Goal: Contribute content: Contribute content

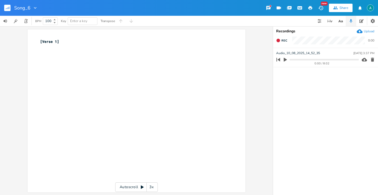
click at [284, 62] on button "button" at bounding box center [285, 59] width 7 height 8
click at [8, 7] on rect "button" at bounding box center [7, 8] width 6 height 6
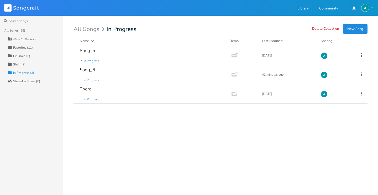
click at [29, 49] on div "Favorites (11)" at bounding box center [23, 47] width 20 height 3
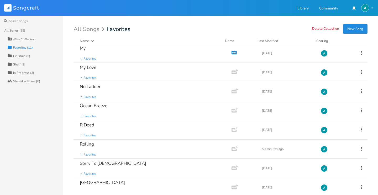
scroll to position [63, 0]
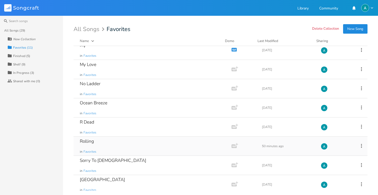
click at [110, 155] on div "Rolling in Favorites" at bounding box center [151, 145] width 143 height 19
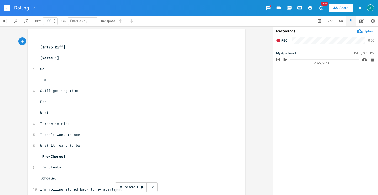
click at [209, 113] on pre "What" at bounding box center [133, 113] width 189 height 6
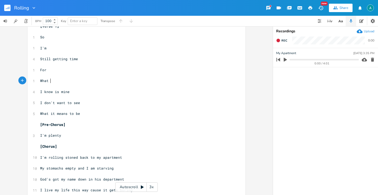
scroll to position [30, 0]
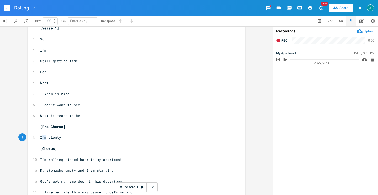
type textarea "'m plenty"
drag, startPoint x: 40, startPoint y: 137, endPoint x: 81, endPoint y: 137, distance: 41.2
click at [78, 137] on pre "I'm plenty" at bounding box center [133, 138] width 189 height 6
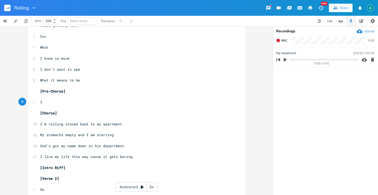
scroll to position [71, 0]
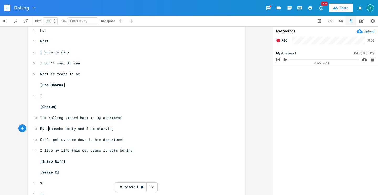
click at [46, 129] on span "My stomachs empty and I am starving" at bounding box center [76, 128] width 73 height 5
click at [52, 128] on span "My stomachs empty and I am starving" at bounding box center [76, 128] width 73 height 5
type textarea "hearts"
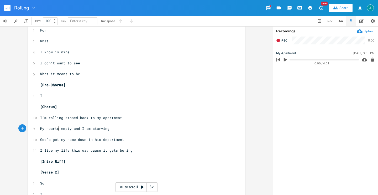
click at [86, 129] on span "My hearts empty and I am starving" at bounding box center [74, 128] width 69 height 5
click at [82, 128] on span "My hearts empty and I am starving" at bounding box center [74, 128] width 69 height 5
type textarea "know"
type textarea "it's"
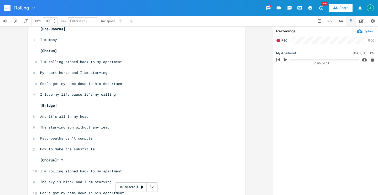
scroll to position [318, 0]
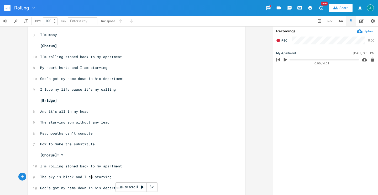
click at [89, 178] on span "The sky is black and I am starving" at bounding box center [75, 176] width 71 height 5
type textarea "my heart s"
type textarea "is"
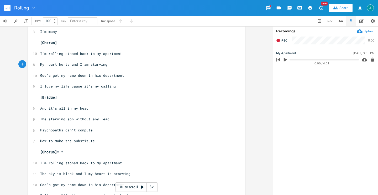
click at [78, 64] on span "My heart hurts and I am starving" at bounding box center [73, 64] width 67 height 5
type textarea "I"
click at [78, 64] on span "My heart hurts and I am starving" at bounding box center [73, 64] width 67 height 5
type textarea "know that its"
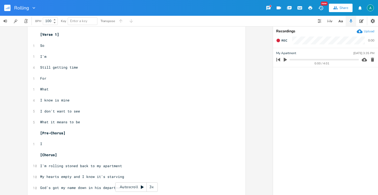
scroll to position [24, 0]
click at [84, 122] on pre "What it means to be" at bounding box center [133, 121] width 189 height 6
type textarea "I"
type textarea "'m supposed"
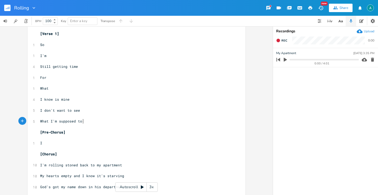
type textarea "to be"
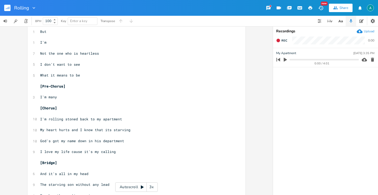
scroll to position [259, 0]
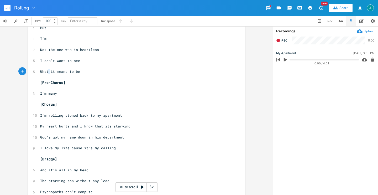
type textarea "it means to"
drag, startPoint x: 47, startPoint y: 72, endPoint x: 73, endPoint y: 70, distance: 25.3
click at [73, 70] on span "What it means to be" at bounding box center [60, 71] width 40 height 5
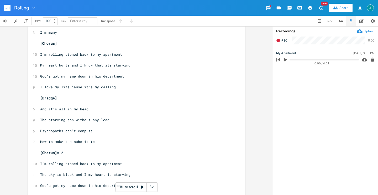
scroll to position [283, 0]
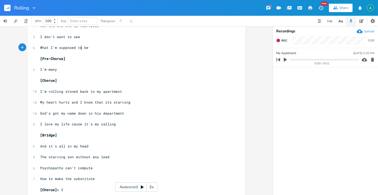
type textarea "I'm supposed to"
click at [351, 22] on icon "button" at bounding box center [351, 21] width 3 height 4
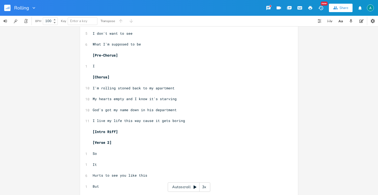
scroll to position [106, 0]
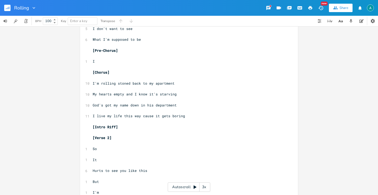
click at [109, 64] on pre "​" at bounding box center [186, 67] width 189 height 6
click at [109, 64] on pre "I" at bounding box center [186, 62] width 189 height 6
type textarea "'m many"
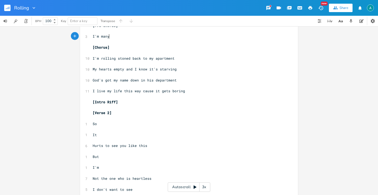
scroll to position [0, 0]
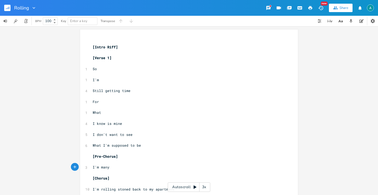
click at [7, 6] on rect "button" at bounding box center [7, 8] width 6 height 6
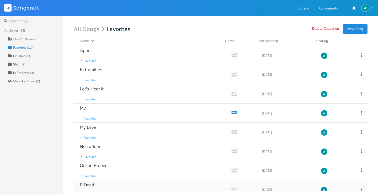
scroll to position [66, 0]
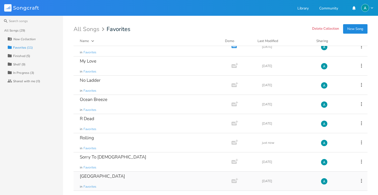
click at [131, 180] on div "South Sea in Favorites" at bounding box center [151, 180] width 143 height 19
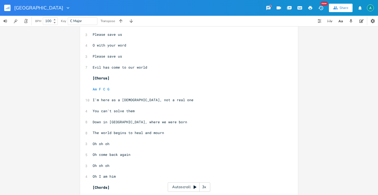
scroll to position [447, 0]
